Goal: Task Accomplishment & Management: Use online tool/utility

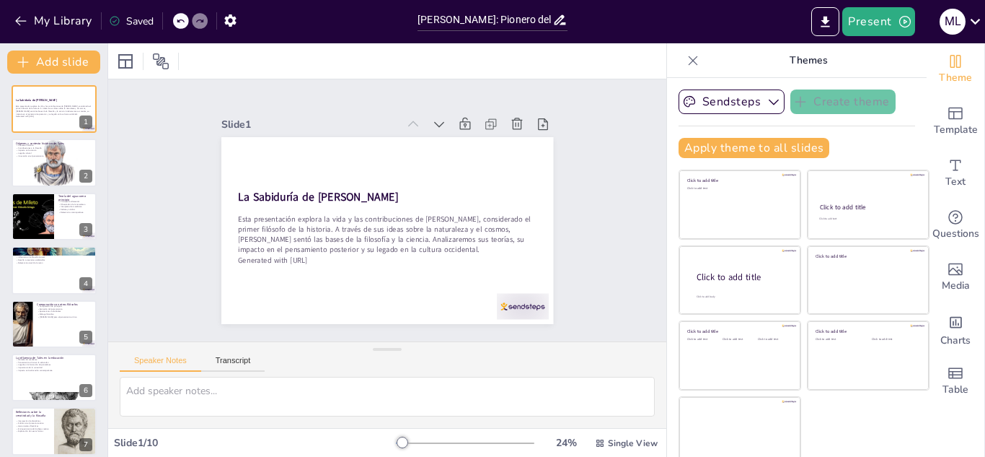
click at [372, 70] on div at bounding box center [387, 60] width 558 height 35
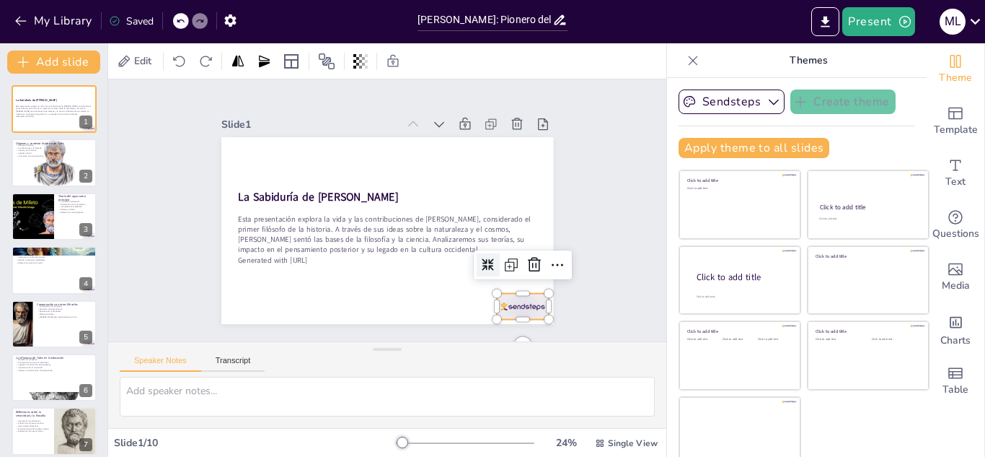
click at [501, 294] on div at bounding box center [523, 307] width 52 height 26
click at [528, 259] on icon at bounding box center [534, 264] width 13 height 14
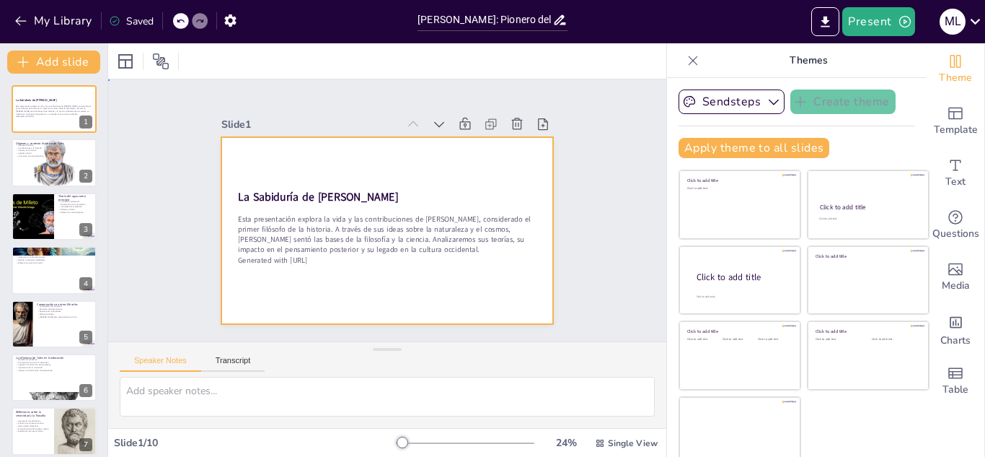
click at [399, 169] on div at bounding box center [387, 230] width 332 height 187
checkbox input "true"
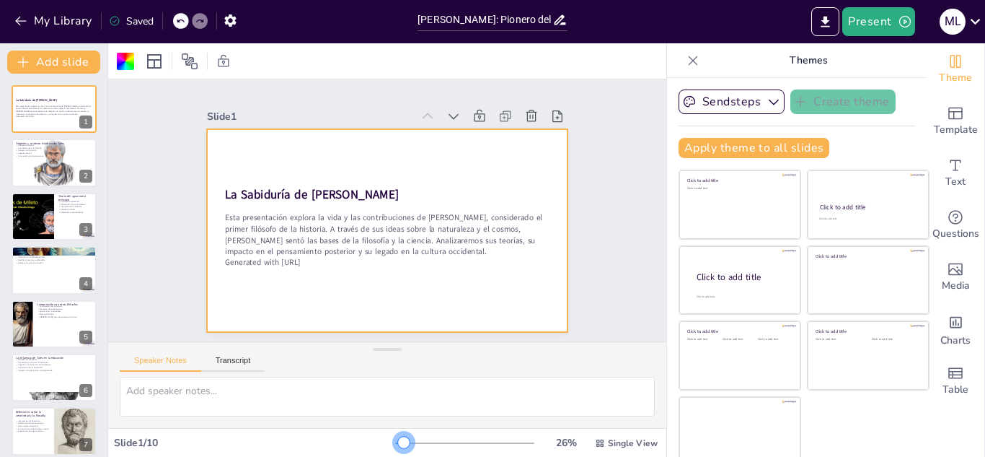
click at [396, 432] on div "26 % Single View" at bounding box center [528, 442] width 265 height 23
click at [751, 93] on button "Sendsteps" at bounding box center [732, 101] width 106 height 25
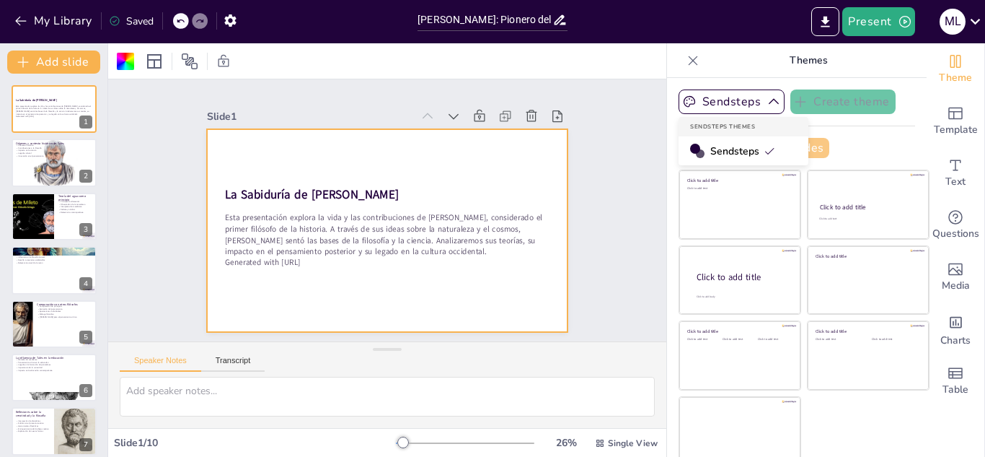
click at [716, 152] on span "Sendsteps" at bounding box center [743, 151] width 65 height 14
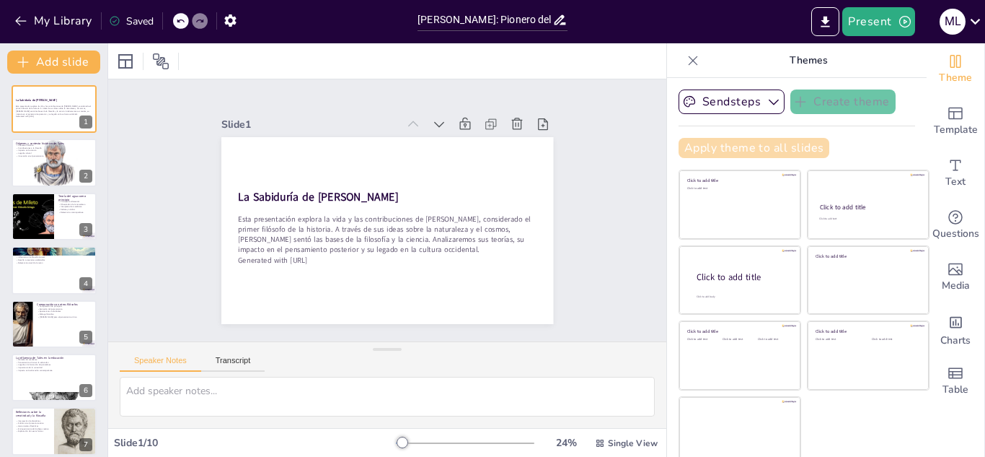
click at [714, 151] on button "Apply theme to all slides" at bounding box center [754, 148] width 151 height 20
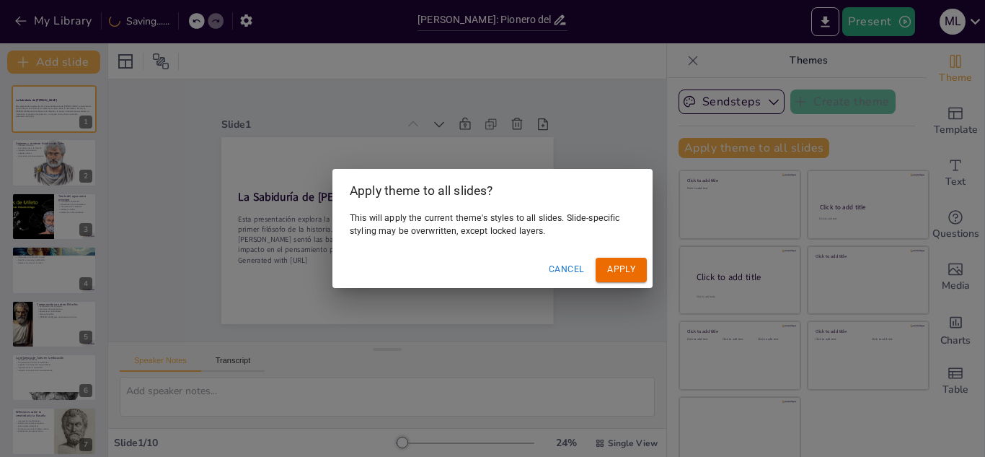
click at [561, 273] on button "Cancel" at bounding box center [566, 270] width 47 height 24
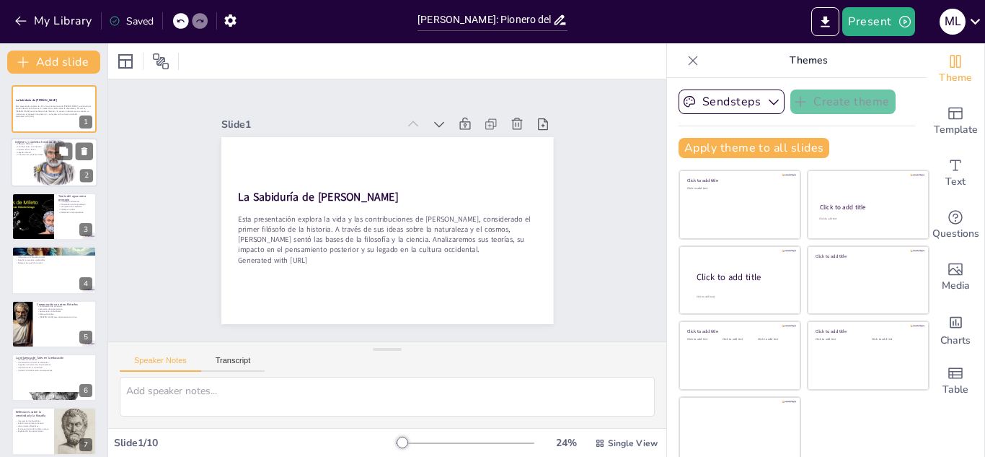
click at [74, 170] on div at bounding box center [54, 163] width 87 height 49
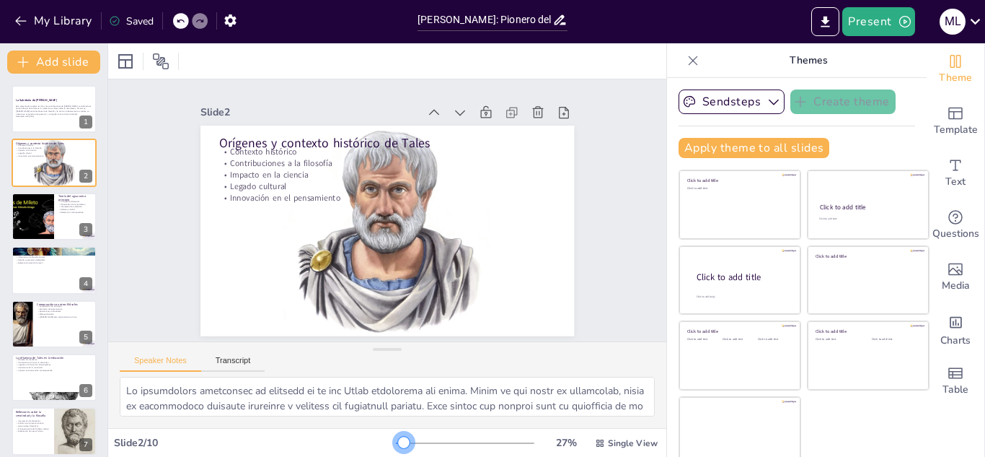
click at [398, 446] on div at bounding box center [404, 442] width 12 height 12
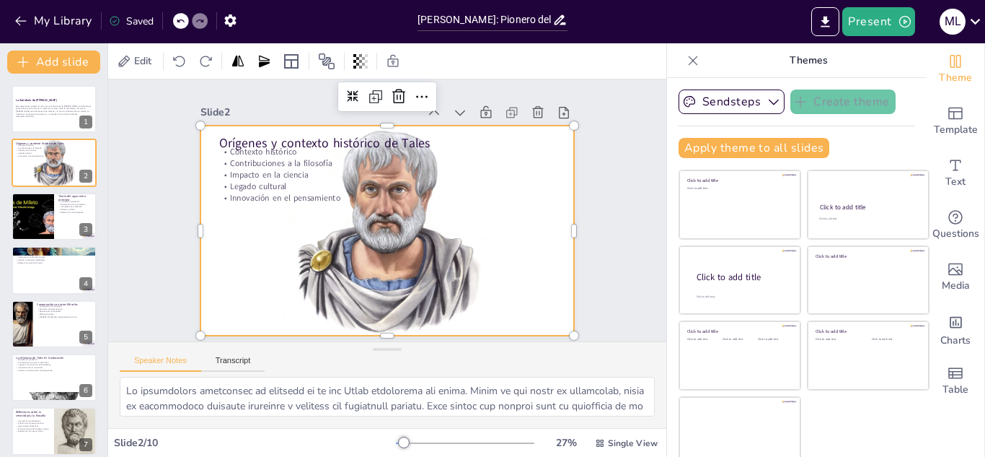
click at [379, 247] on div at bounding box center [388, 231] width 374 height 211
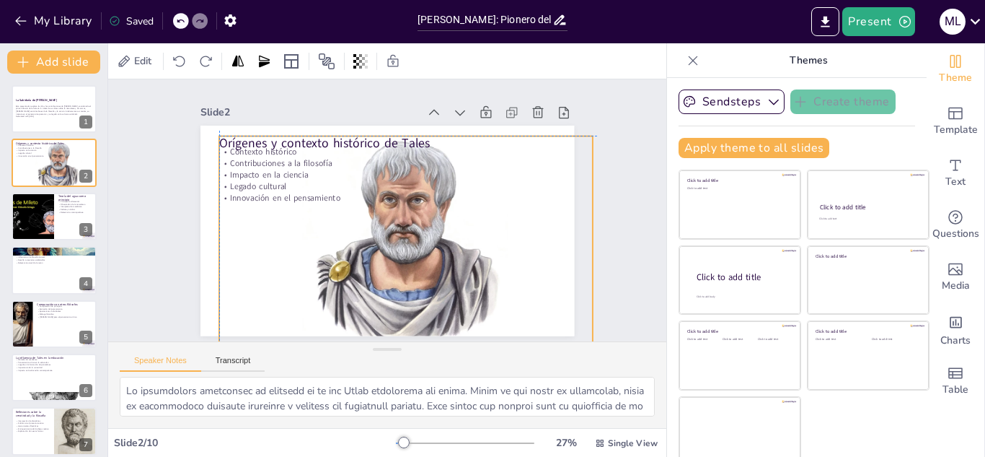
drag, startPoint x: 379, startPoint y: 247, endPoint x: 407, endPoint y: 252, distance: 28.6
click at [406, 252] on div at bounding box center [406, 241] width 374 height 211
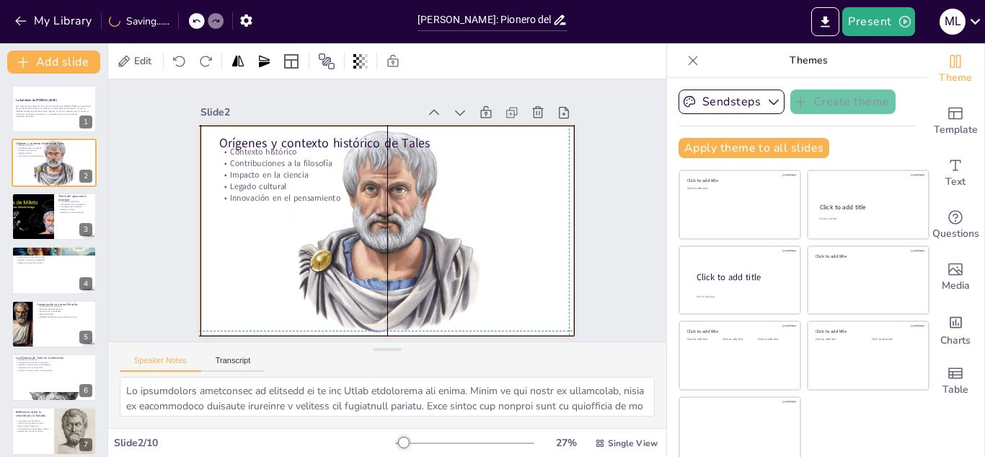
drag, startPoint x: 407, startPoint y: 252, endPoint x: 379, endPoint y: 241, distance: 30.1
click at [379, 241] on div at bounding box center [388, 231] width 374 height 211
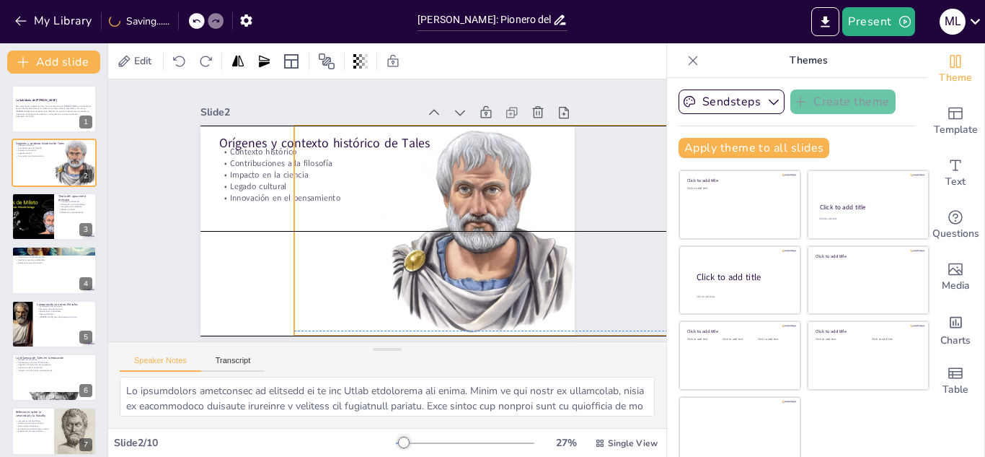
drag, startPoint x: 379, startPoint y: 241, endPoint x: 472, endPoint y: 235, distance: 93.2
click at [473, 235] on div at bounding box center [481, 231] width 374 height 211
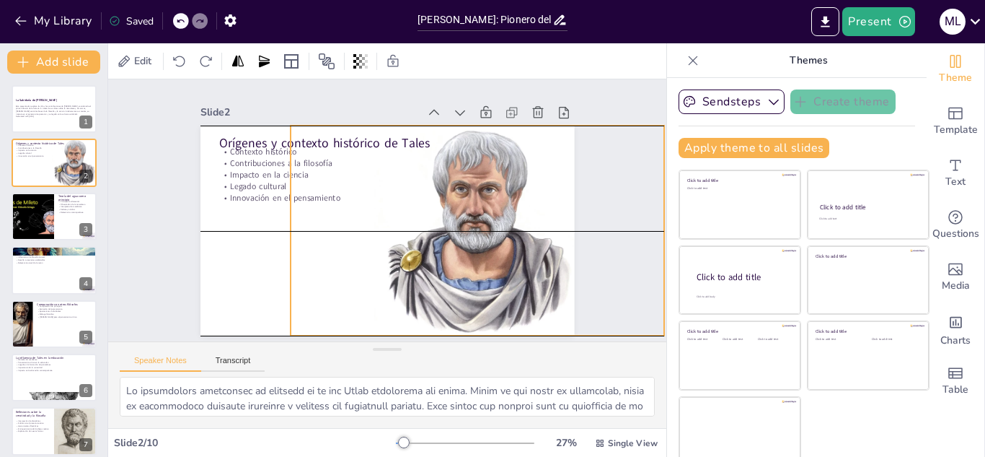
click at [288, 180] on p "Legado cultural" at bounding box center [387, 186] width 337 height 12
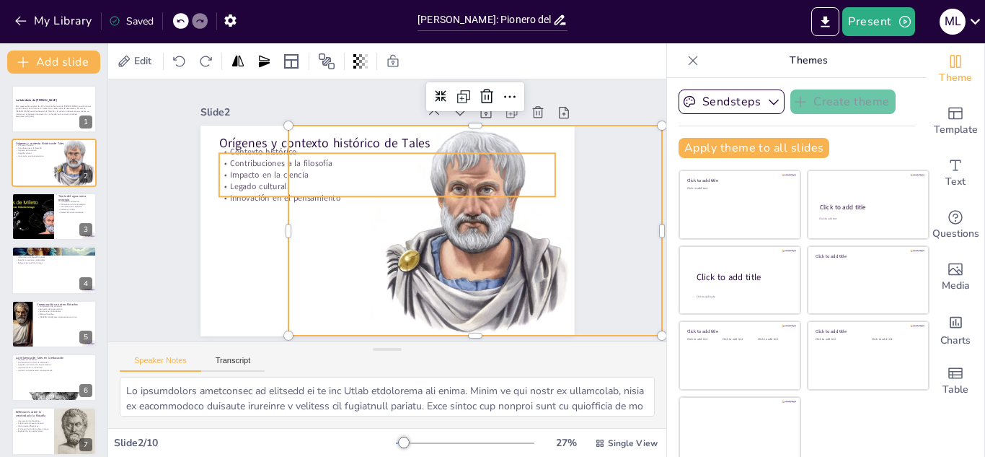
click at [219, 162] on p "Contribuciones a la filosofía" at bounding box center [387, 163] width 337 height 12
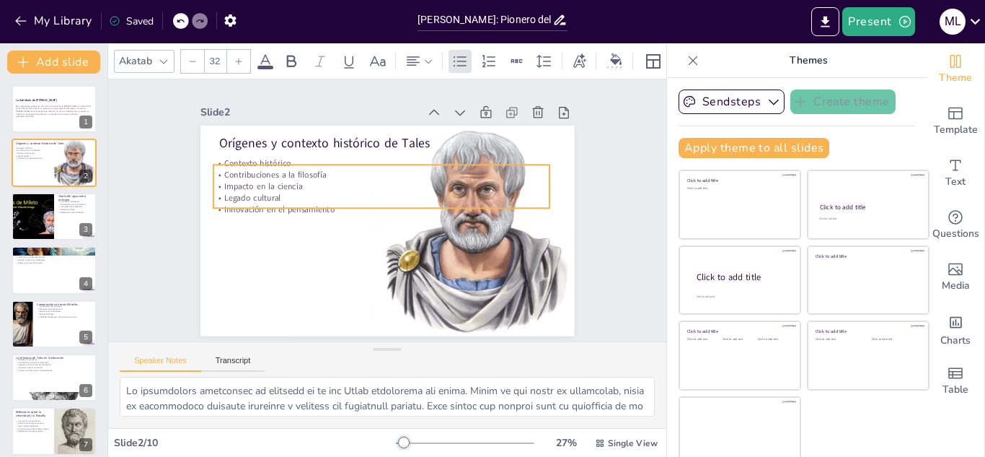
drag, startPoint x: 238, startPoint y: 169, endPoint x: 232, endPoint y: 180, distance: 12.9
click at [232, 180] on p "Impacto en la ciencia" at bounding box center [382, 186] width 337 height 12
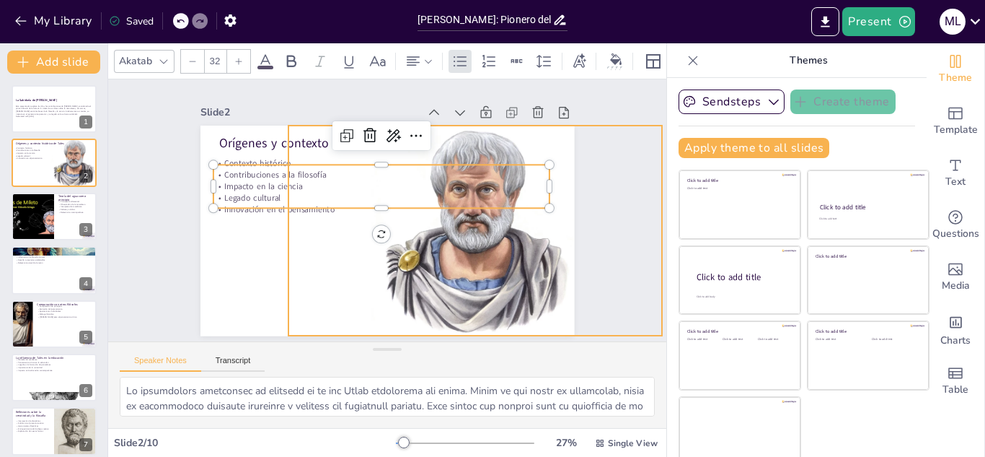
click at [298, 246] on div at bounding box center [476, 231] width 374 height 211
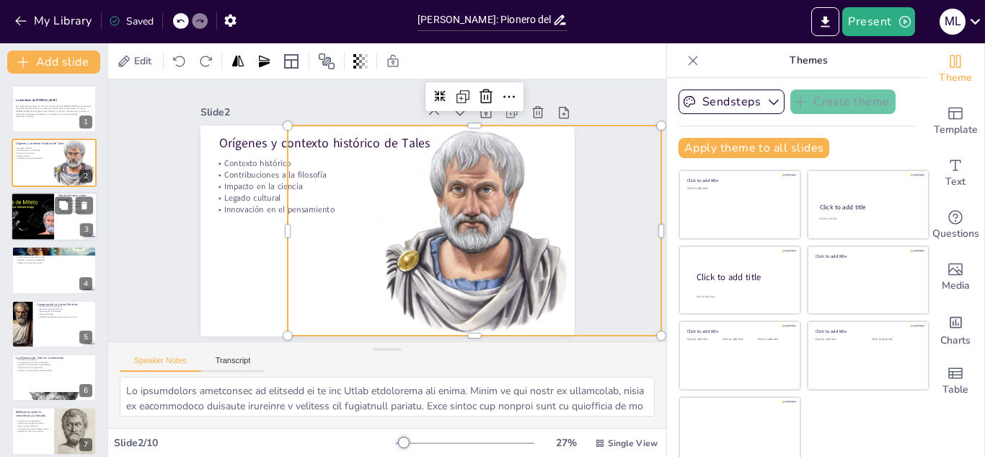
drag, startPoint x: 65, startPoint y: 201, endPoint x: 25, endPoint y: 210, distance: 41.5
click at [25, 210] on div "Teoría del agua como principio Principio fundamental Observación de la naturale…" at bounding box center [54, 216] width 87 height 49
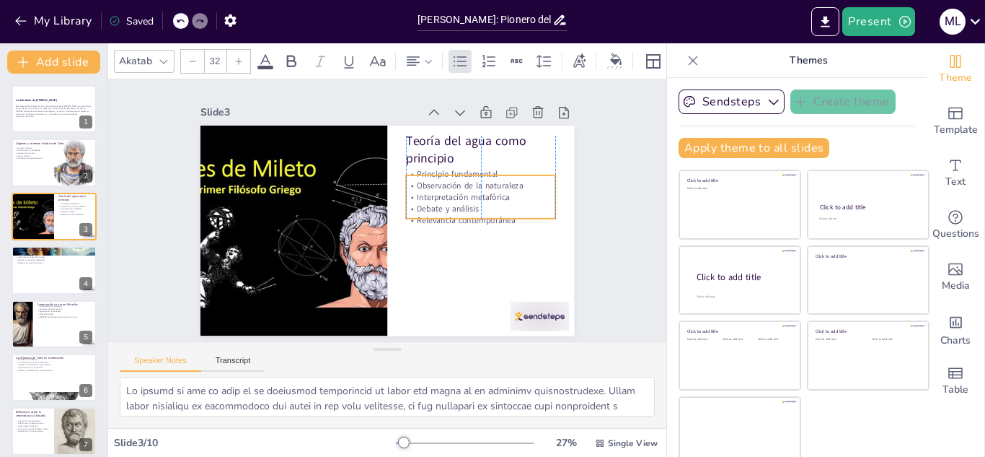
click at [445, 191] on p "Interpretación metafórica" at bounding box center [480, 197] width 149 height 12
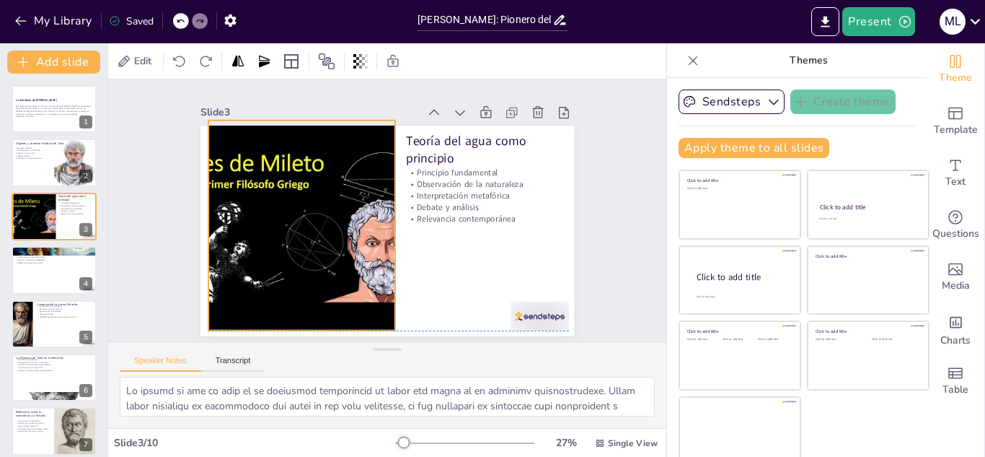
drag, startPoint x: 244, startPoint y: 189, endPoint x: 254, endPoint y: 180, distance: 13.8
click at [254, 180] on div at bounding box center [302, 225] width 281 height 211
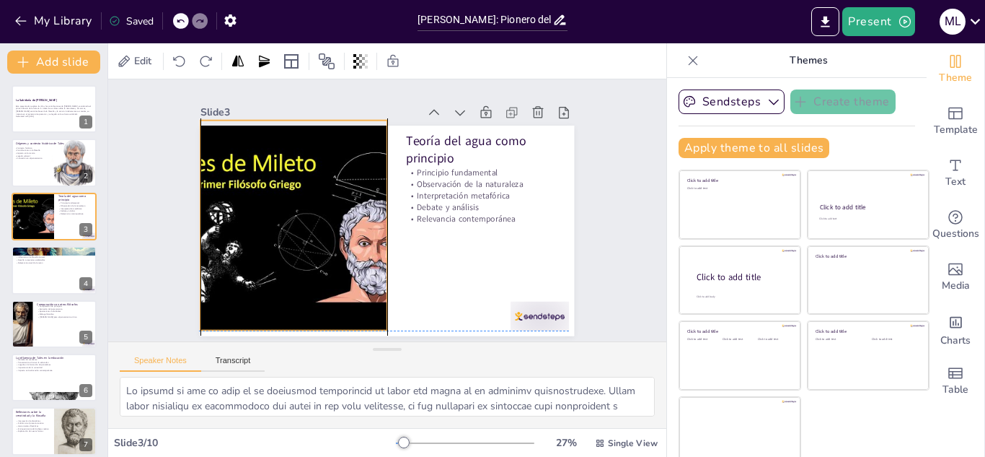
drag, startPoint x: 251, startPoint y: 182, endPoint x: 240, endPoint y: 177, distance: 11.7
click at [240, 177] on div at bounding box center [294, 225] width 281 height 211
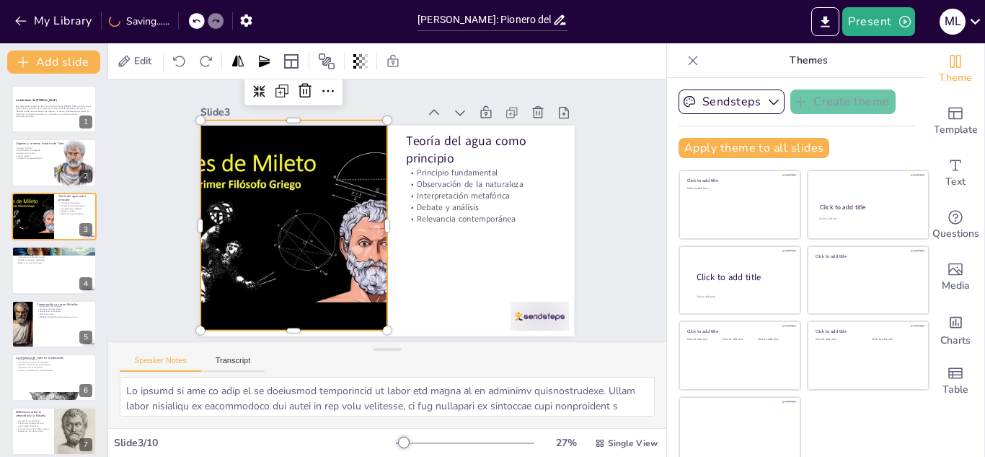
click at [240, 176] on div at bounding box center [294, 225] width 281 height 211
click at [234, 163] on div at bounding box center [294, 225] width 281 height 211
click at [234, 162] on div at bounding box center [294, 225] width 281 height 211
drag, startPoint x: 81, startPoint y: 270, endPoint x: 74, endPoint y: 268, distance: 7.5
click at [76, 270] on div at bounding box center [54, 269] width 87 height 49
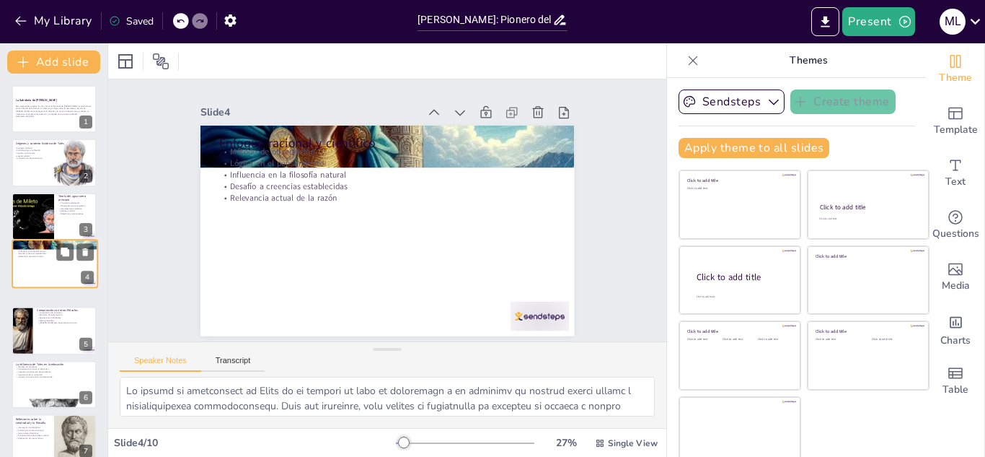
scroll to position [5, 0]
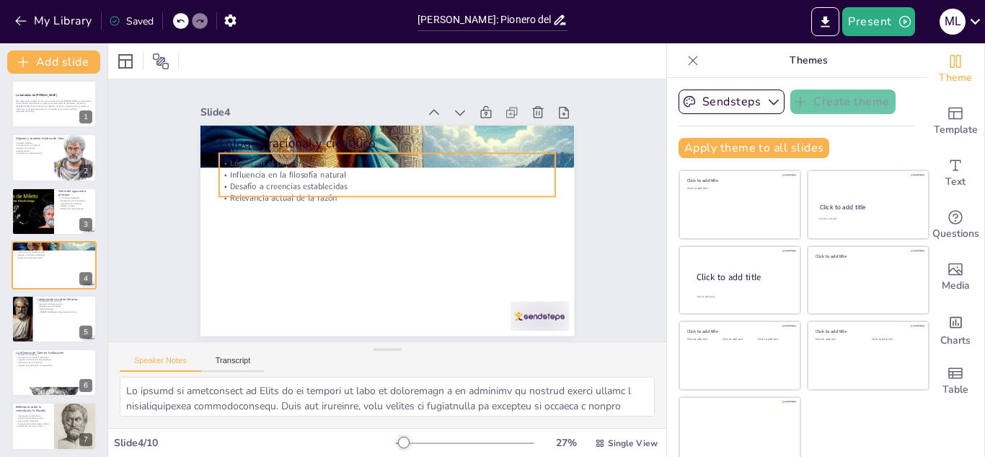
click at [370, 162] on div "Método de observación Lógica en el pensamiento Influencia en la filosofía natur…" at bounding box center [387, 175] width 337 height 58
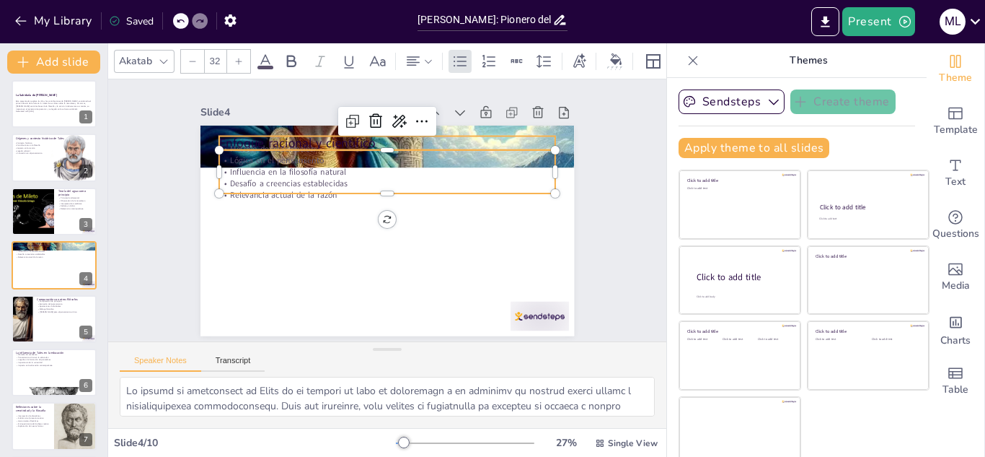
checkbox input "true"
type input "--"
click at [416, 126] on div "Enfoque racional y científico Método de observación Lógica en el pensamiento In…" at bounding box center [388, 126] width 374 height 0
checkbox input "true"
type input "48"
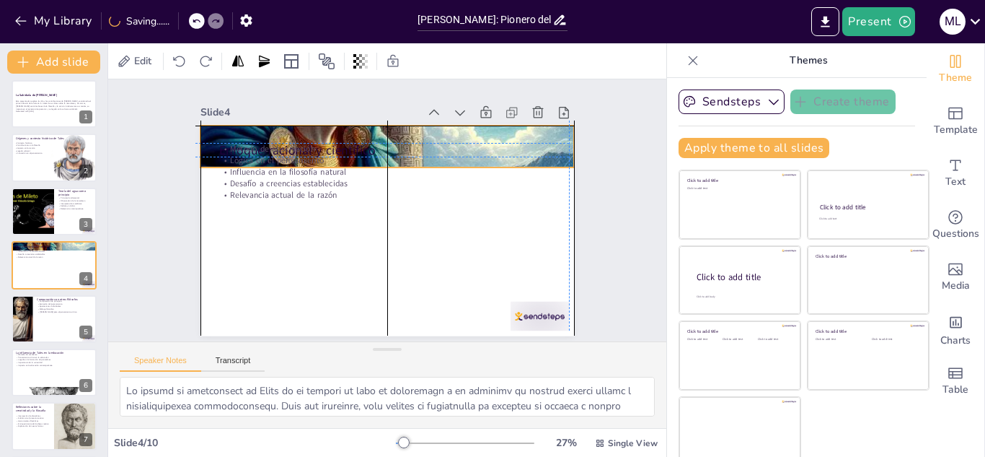
drag, startPoint x: 541, startPoint y: 121, endPoint x: 536, endPoint y: 115, distance: 7.7
click at [536, 115] on div "Slide 4 Enfoque racional y científico Método de observación Lógica en el pensam…" at bounding box center [388, 219] width 374 height 234
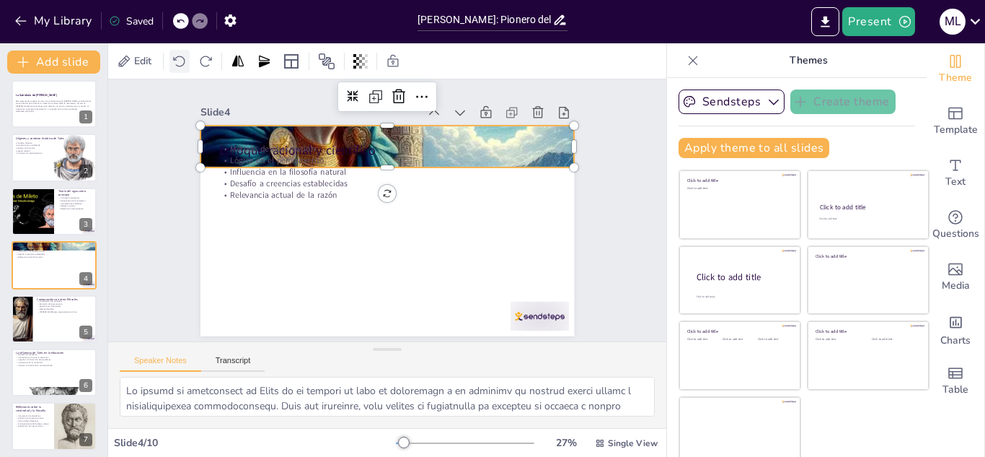
click at [179, 57] on icon at bounding box center [179, 61] width 14 height 14
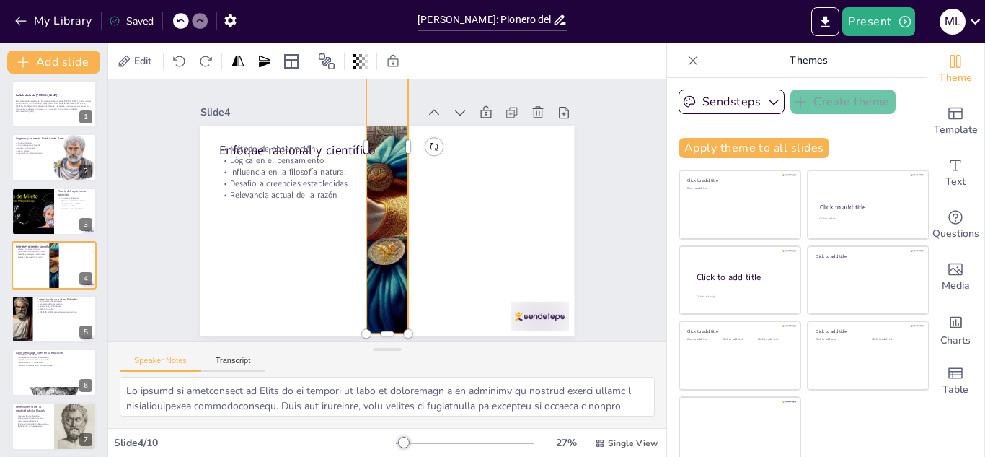
checkbox input "true"
click at [24, 11] on button "My Library" at bounding box center [54, 20] width 87 height 23
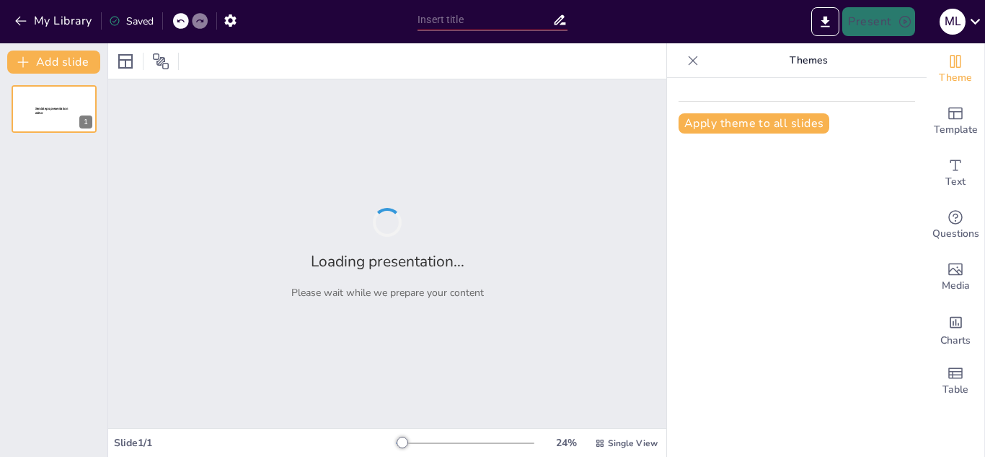
type input "New Sendsteps"
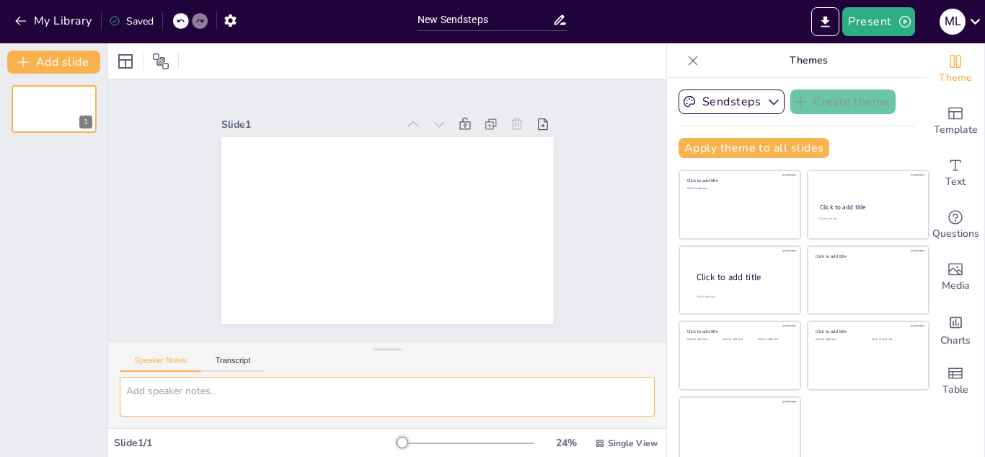
click at [225, 388] on textarea at bounding box center [387, 397] width 535 height 40
